Goal: Information Seeking & Learning: Learn about a topic

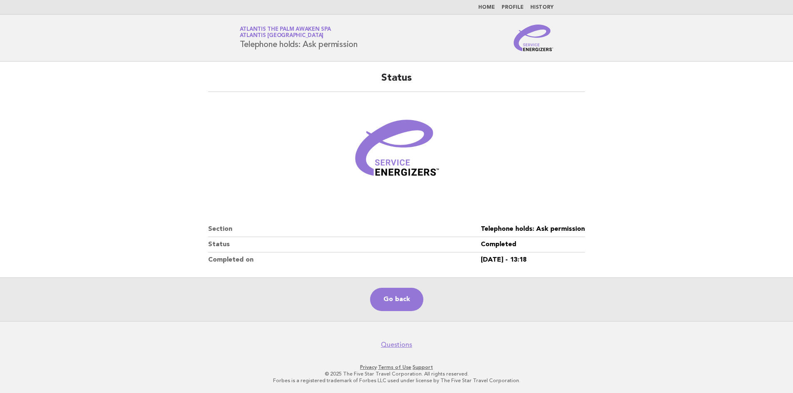
click at [489, 7] on link "Home" at bounding box center [486, 7] width 17 height 5
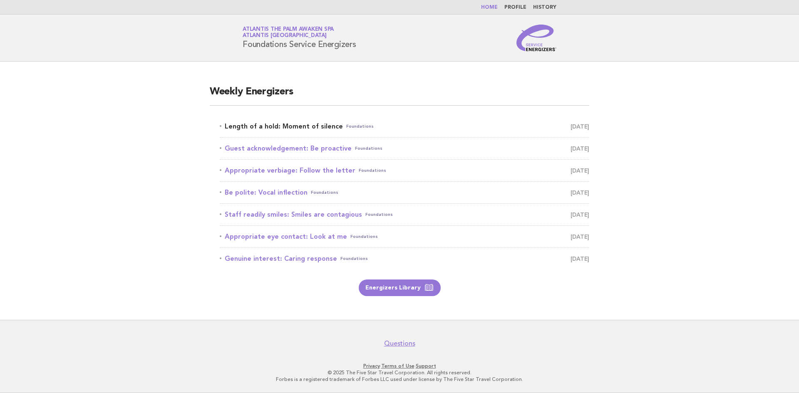
click at [278, 127] on link "Length of a hold: Moment of silence Foundations [DATE]" at bounding box center [405, 127] width 370 height 12
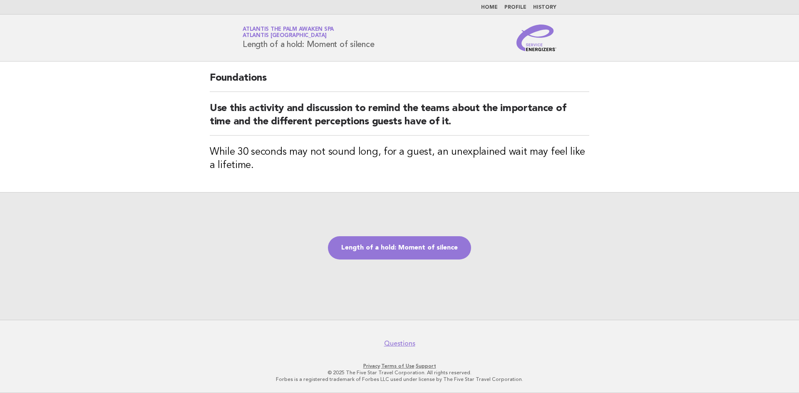
drag, startPoint x: 241, startPoint y: 47, endPoint x: 380, endPoint y: 51, distance: 138.7
click at [380, 51] on header "Service Energizers Atlantis The Palm Awaken Spa Atlantis [GEOGRAPHIC_DATA] Leng…" at bounding box center [399, 38] width 799 height 47
copy h1 "Length of a hold: Moment of silence"
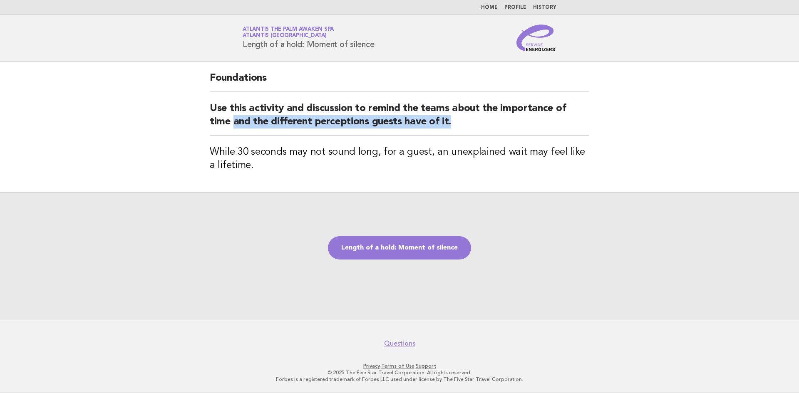
drag, startPoint x: 463, startPoint y: 124, endPoint x: 232, endPoint y: 126, distance: 231.0
click at [232, 126] on h2 "Use this activity and discussion to remind the teams about the importance of ti…" at bounding box center [400, 119] width 380 height 34
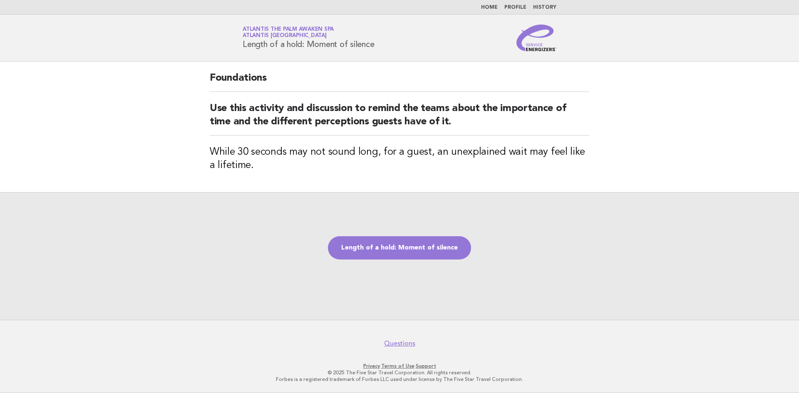
click at [273, 186] on div "Foundations Use this activity and discussion to remind the teams about the impo…" at bounding box center [400, 127] width 400 height 131
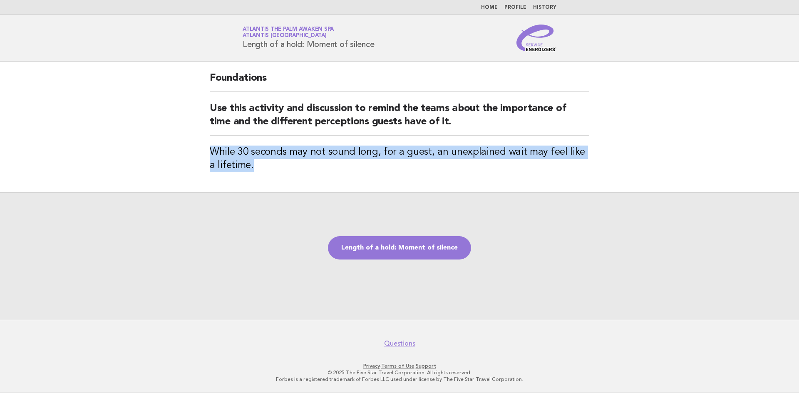
drag, startPoint x: 253, startPoint y: 175, endPoint x: 196, endPoint y: 154, distance: 60.1
click at [196, 154] on main "Foundations Use this activity and discussion to remind the teams about the impo…" at bounding box center [399, 191] width 799 height 258
click at [278, 174] on div "Foundations Use this activity and discussion to remind the teams about the impo…" at bounding box center [400, 127] width 400 height 131
drag, startPoint x: 277, startPoint y: 174, endPoint x: 209, endPoint y: 152, distance: 72.1
click at [209, 152] on div "Foundations Use this activity and discussion to remind the teams about the impo…" at bounding box center [400, 127] width 400 height 131
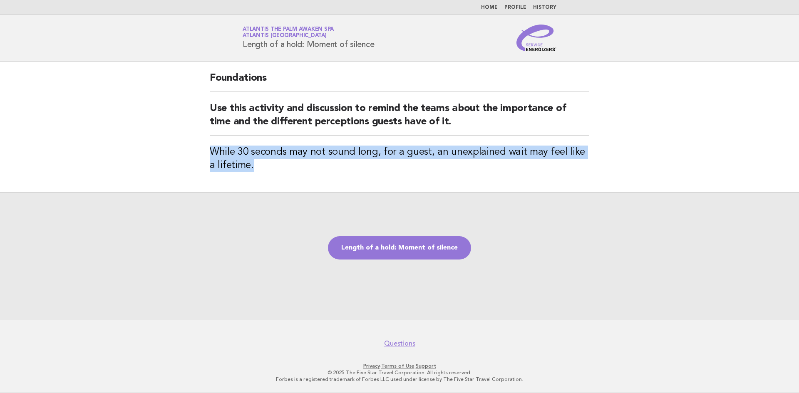
copy h3 "While 30 seconds may not sound long, for a guest, an unexplained wait may feel …"
click at [427, 258] on link "Length of a hold: Moment of silence" at bounding box center [399, 247] width 143 height 23
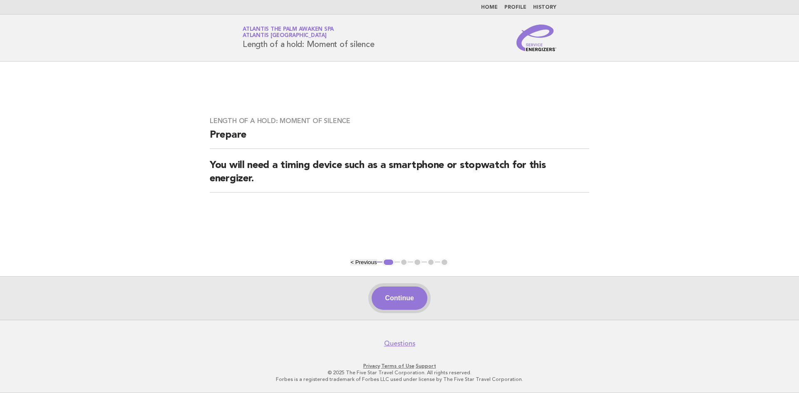
click at [394, 300] on button "Continue" at bounding box center [399, 298] width 55 height 23
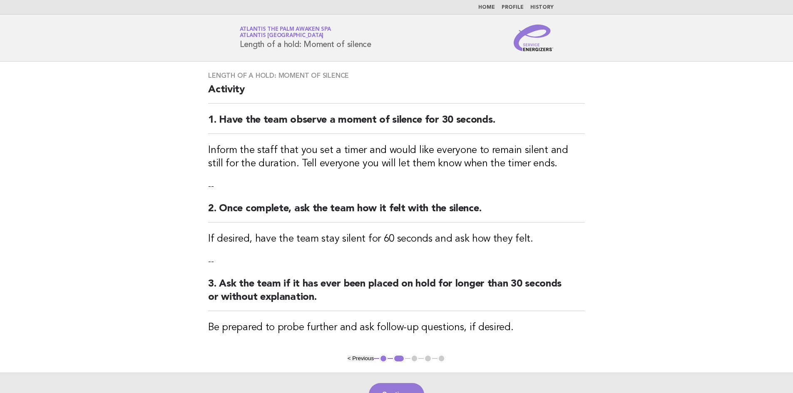
scroll to position [83, 0]
